Goal: Information Seeking & Learning: Check status

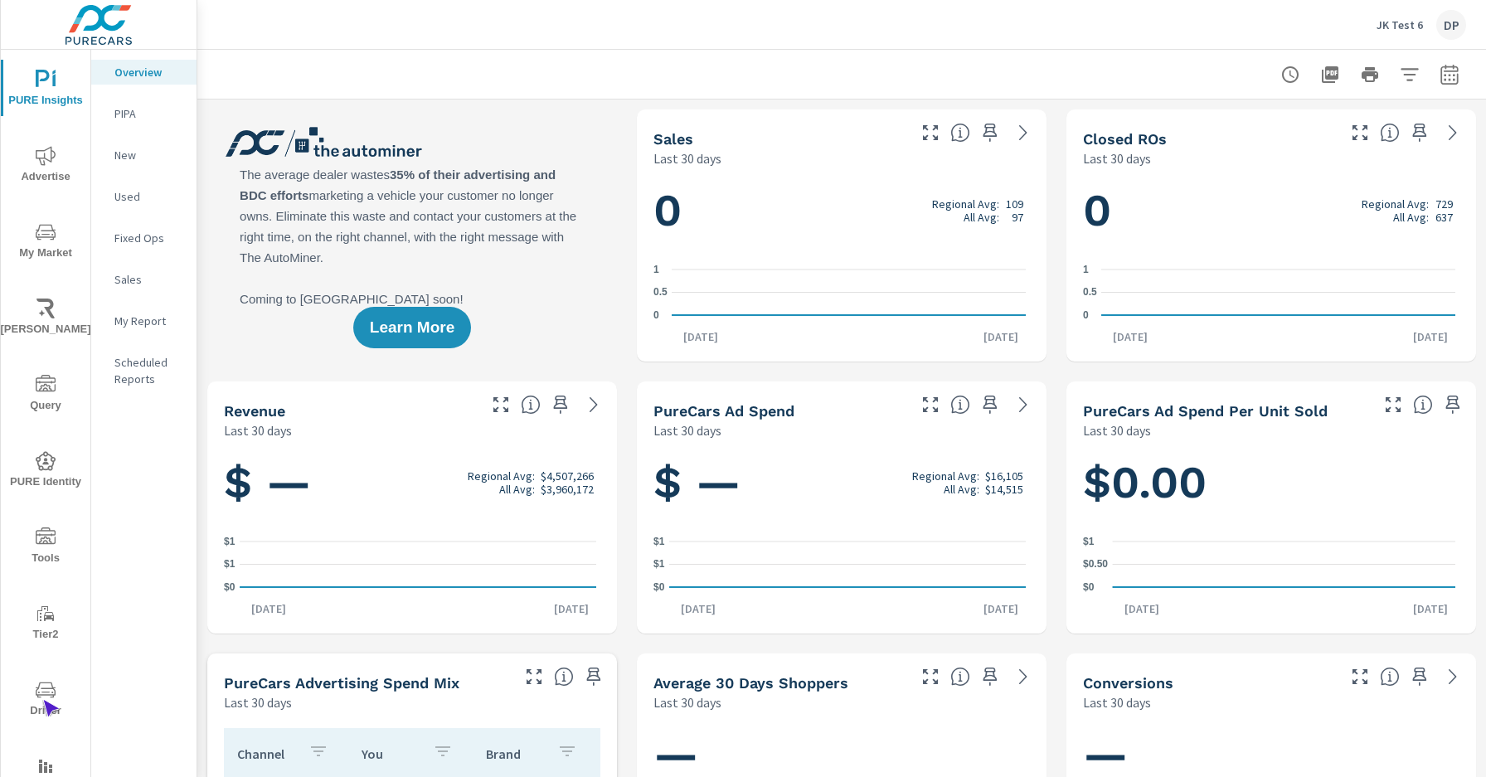
click at [42, 700] on span "Driver" at bounding box center [46, 700] width 80 height 41
